Goal: Communication & Community: Answer question/provide support

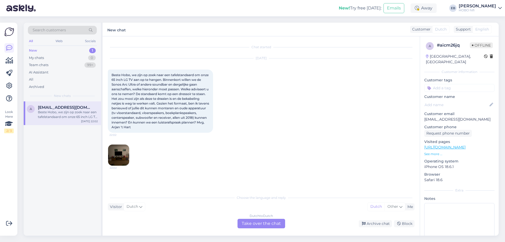
click at [259, 224] on div "Dutch to Dutch Take over the chat" at bounding box center [261, 222] width 48 height 9
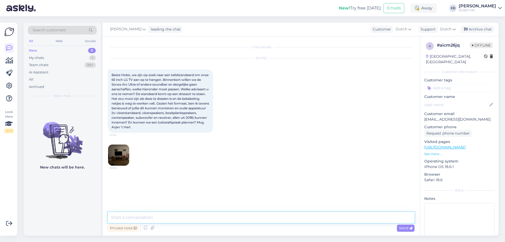
click at [208, 218] on textarea at bounding box center [261, 217] width 307 height 11
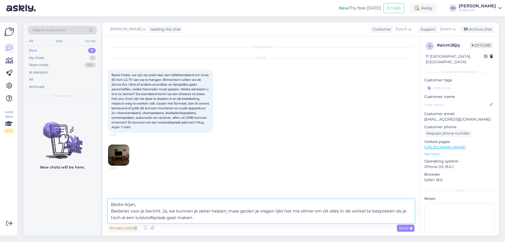
click at [307, 212] on textarea "Beste Arjan, Bedankt voor je bericht. Ja, we kunnen je zeker helpen, maar gezie…" at bounding box center [261, 211] width 307 height 24
click at [204, 218] on textarea "Beste Arjan, Bedankt voor je bericht. Ja, we kunnen je zeker helpen, maar gezie…" at bounding box center [261, 211] width 307 height 24
click at [202, 218] on textarea "Beste Arjan, Bedankt voor je bericht. Ja, we kunnen je zeker helpen, maar gezie…" at bounding box center [261, 211] width 307 height 24
click at [243, 218] on textarea "Beste Arjan, Bedankt voor je bericht. Ja, we kunnen je zeker helpen, maar gezie…" at bounding box center [261, 211] width 307 height 24
paste textarea "[URL][DOMAIN_NAME]"
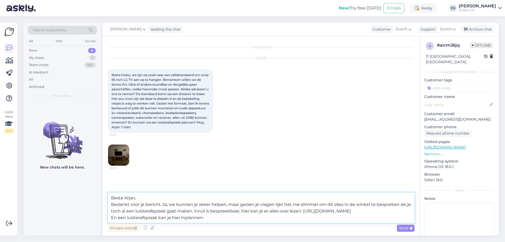
click at [223, 216] on textarea "Beste Arjan, Bedankt voor je bericht. Ja, we kunnen je zeker helpen, maar gezie…" at bounding box center [261, 207] width 307 height 30
paste textarea "[URL][DOMAIN_NAME]"
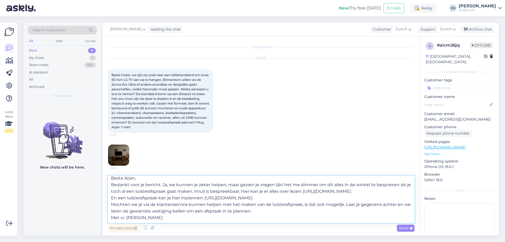
scroll to position [13, 0]
type textarea "Beste Arjan, Bedankt voor je bericht. Ja, we kunnen je zeker helpen, maar gezie…"
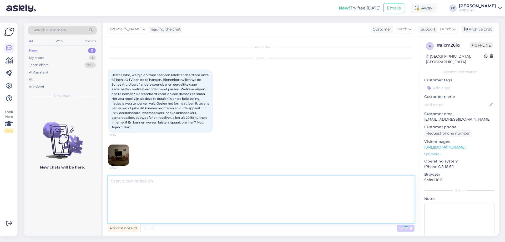
scroll to position [0, 0]
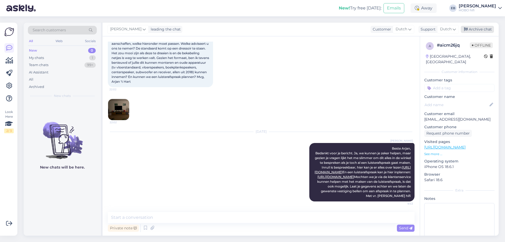
click at [477, 32] on div "Archive chat" at bounding box center [477, 29] width 33 height 7
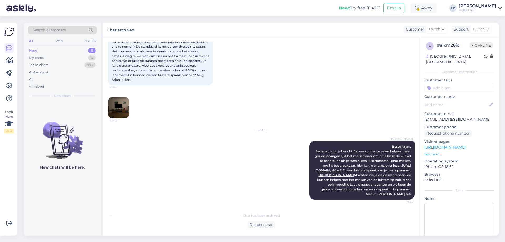
click at [432, 14] on div "New! Try free [DATE]: Emails Away EB [PERSON_NAME] HOBO hifi" at bounding box center [252, 8] width 505 height 16
click at [432, 12] on div "Away" at bounding box center [423, 7] width 26 height 9
click at [416, 70] on button "End break" at bounding box center [405, 72] width 23 height 6
click at [354, 90] on div "[DATE] Beste Hobo, we zijn op zoek naar een tafelstandaard om onze 65 inch LG T…" at bounding box center [261, 64] width 307 height 119
